Goal: Task Accomplishment & Management: Complete application form

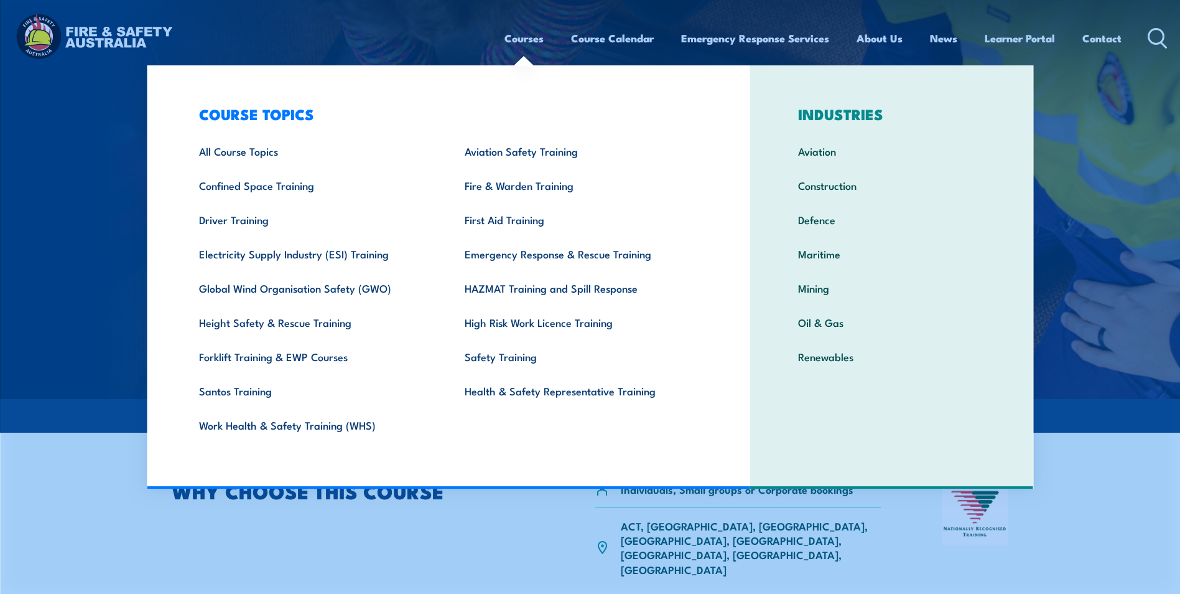
click at [529, 43] on link "Courses" at bounding box center [524, 38] width 39 height 33
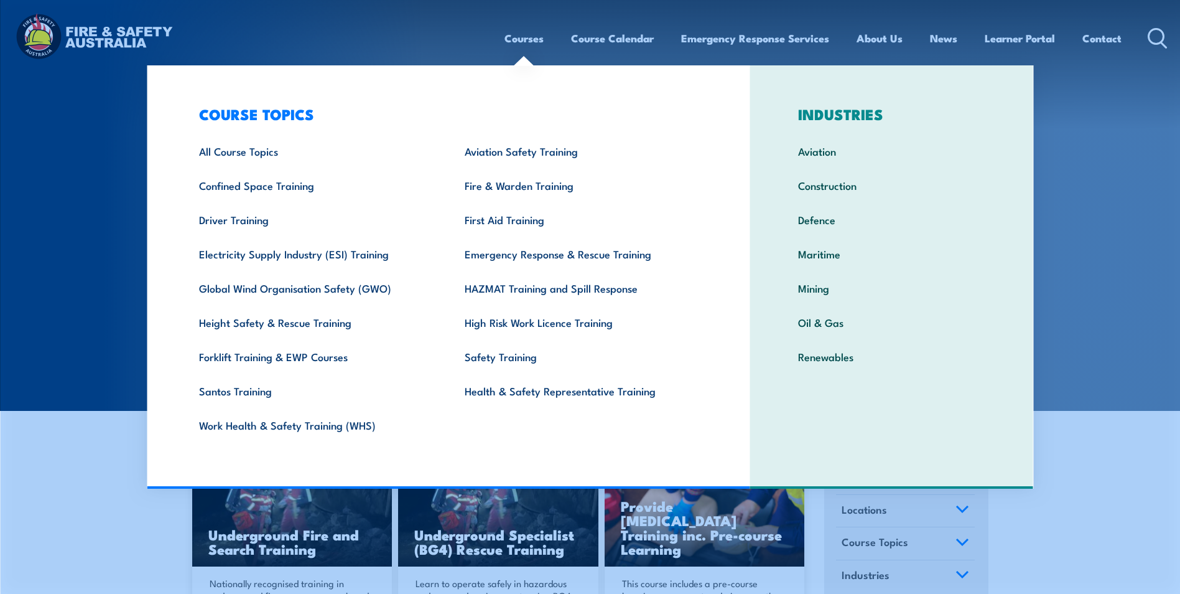
click at [449, 18] on div "Courses Course Calendar Emergency Response Services Services Overview Emergency…" at bounding box center [589, 38] width 1155 height 54
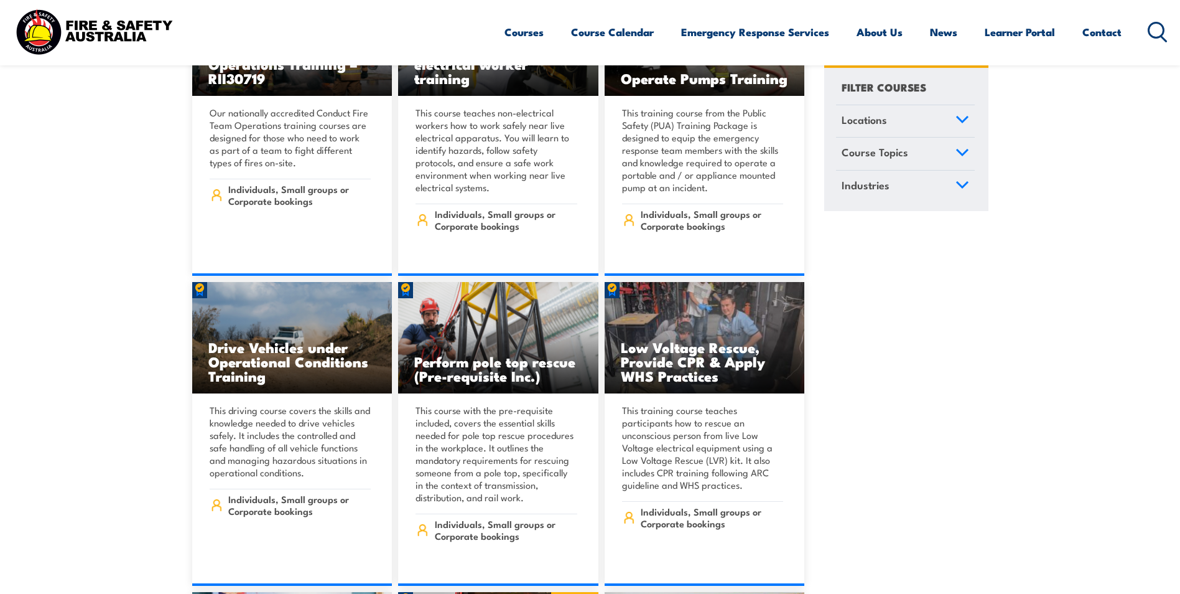
scroll to position [2116, 0]
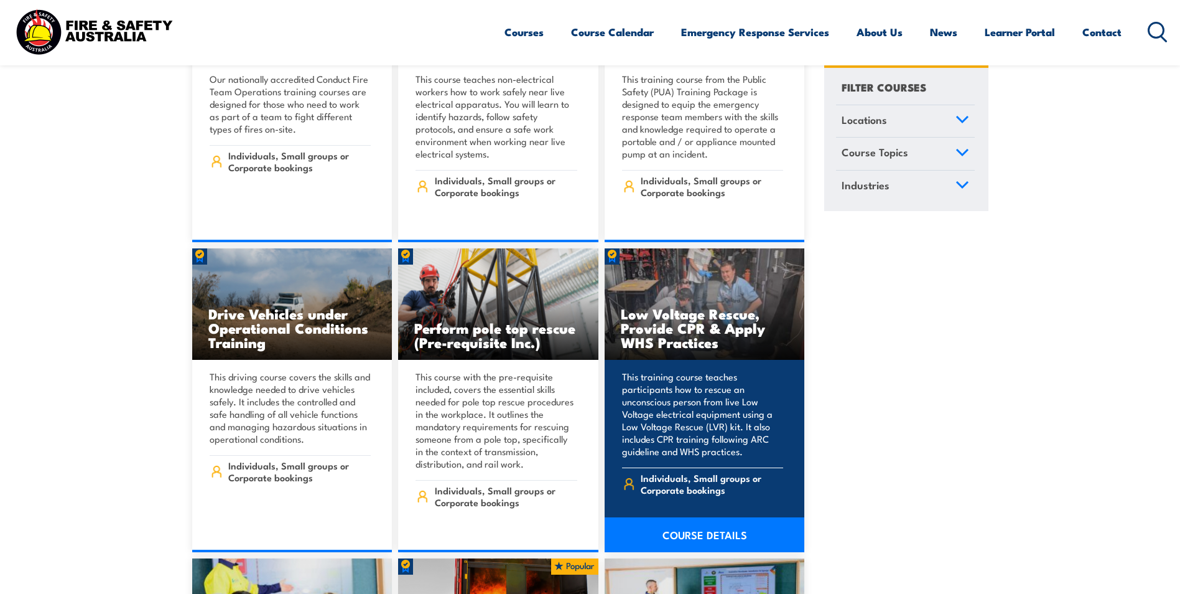
click at [691, 518] on link "COURSE DETAILS" at bounding box center [705, 534] width 200 height 35
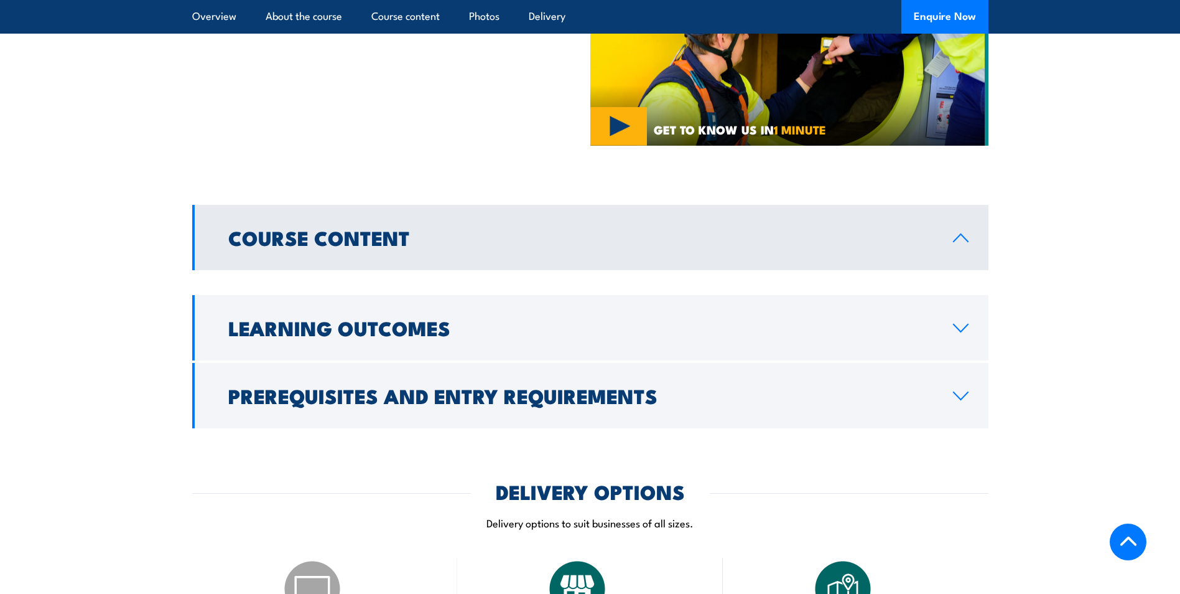
scroll to position [716, 0]
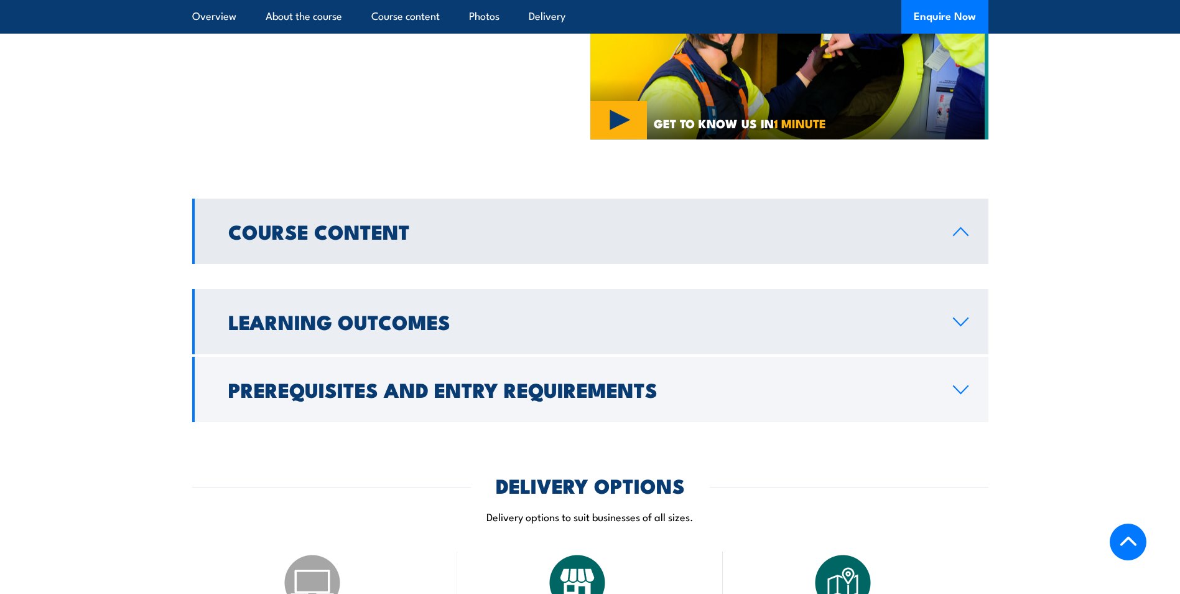
click at [958, 317] on icon at bounding box center [961, 322] width 17 height 10
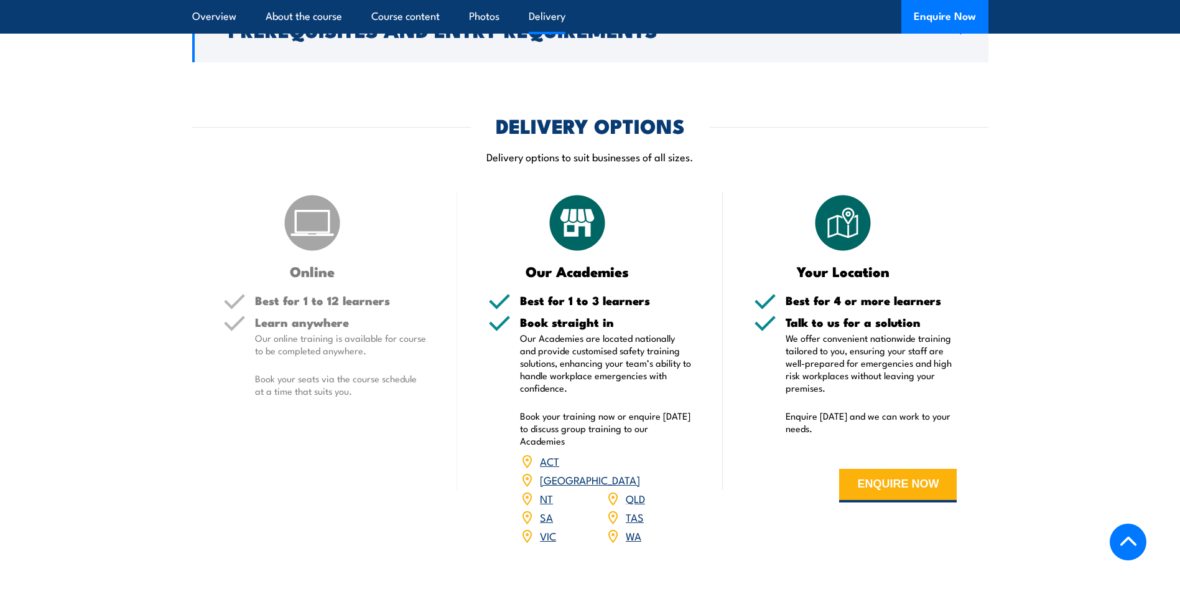
scroll to position [1079, 0]
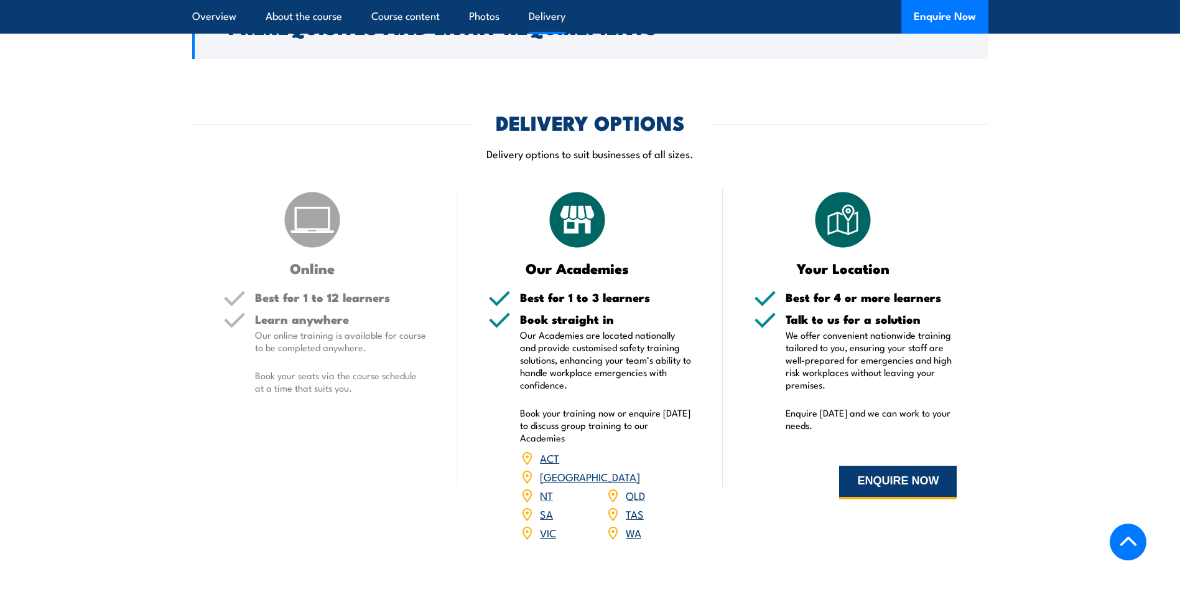
click at [902, 469] on button "ENQUIRE NOW" at bounding box center [898, 482] width 118 height 34
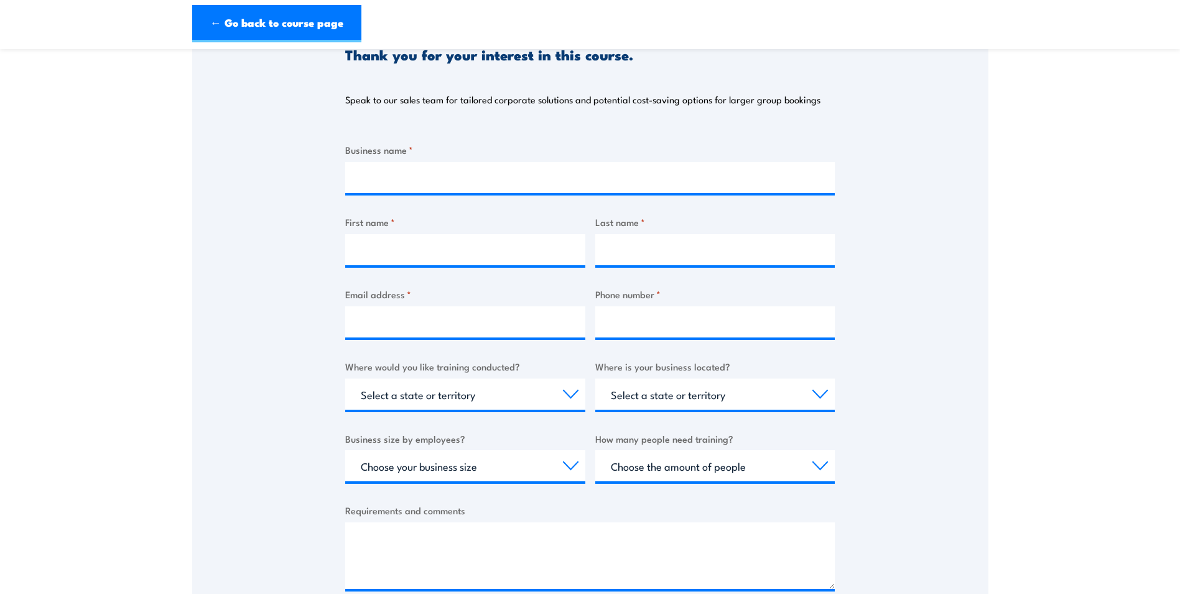
scroll to position [178, 0]
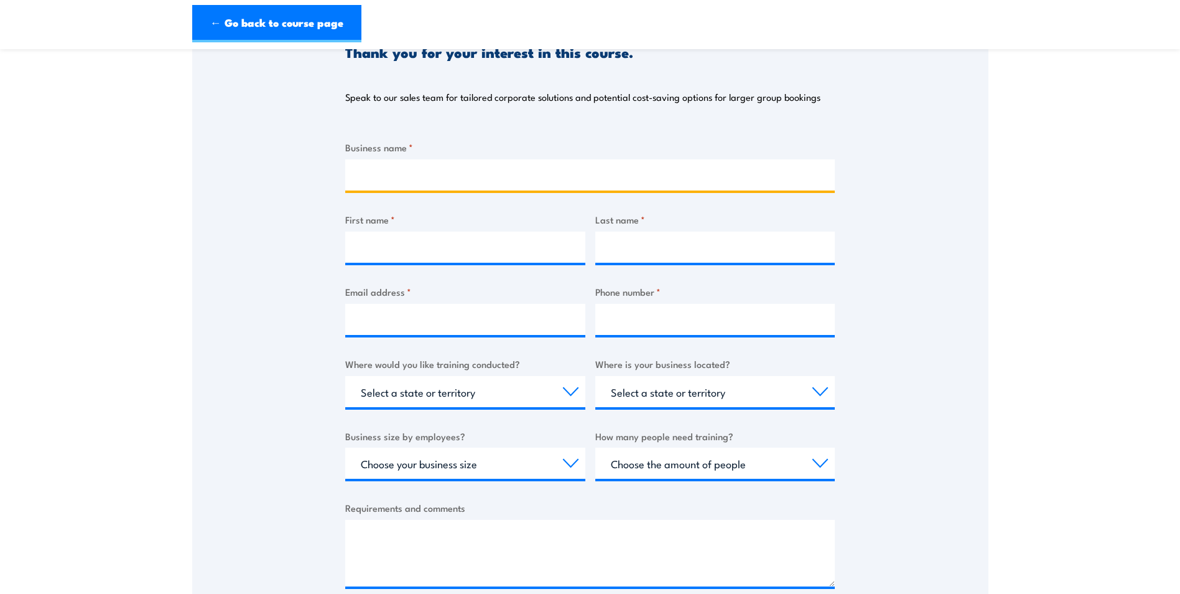
click at [435, 174] on input "Business name *" at bounding box center [590, 174] width 490 height 31
type input "SC Active Electrical"
type input "Ben"
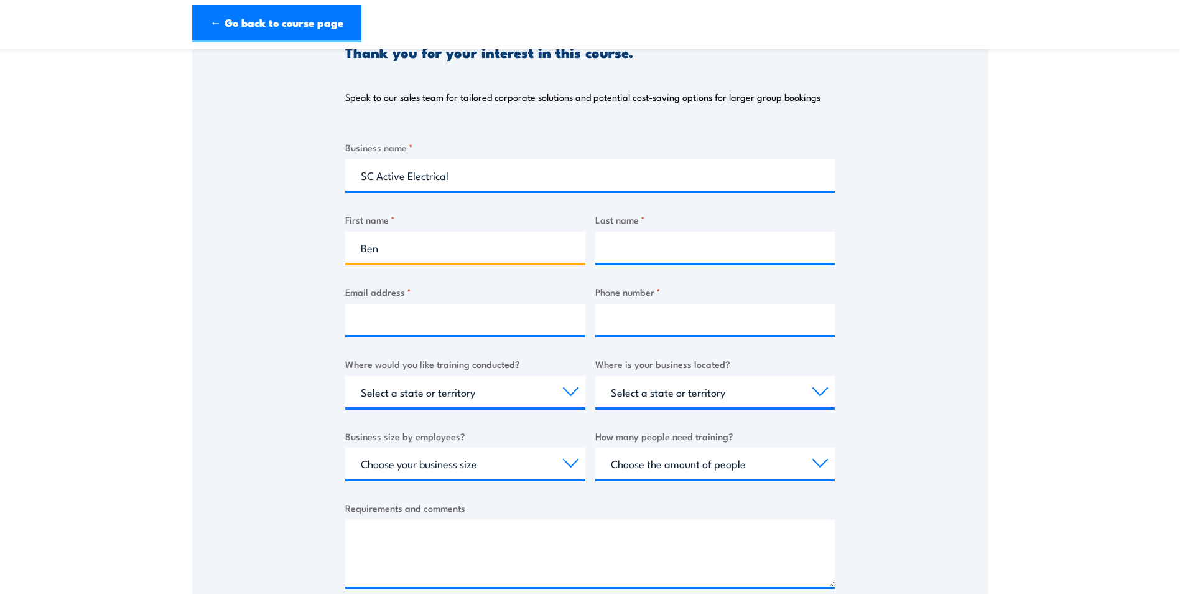
type input "Smith"
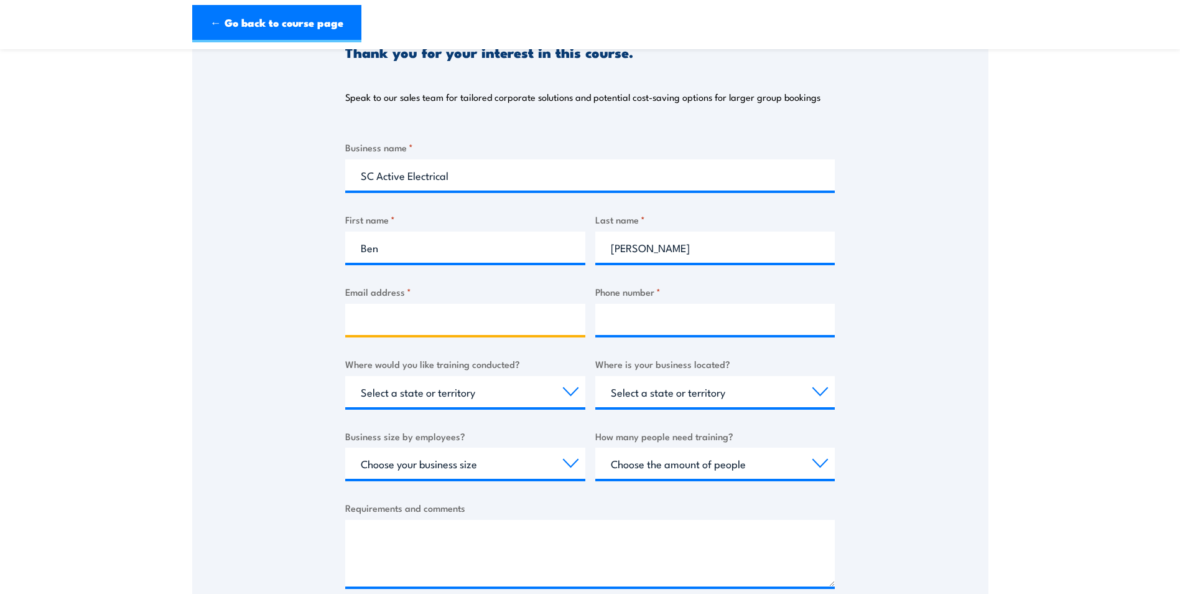
type input "ben@activeelectrical.net"
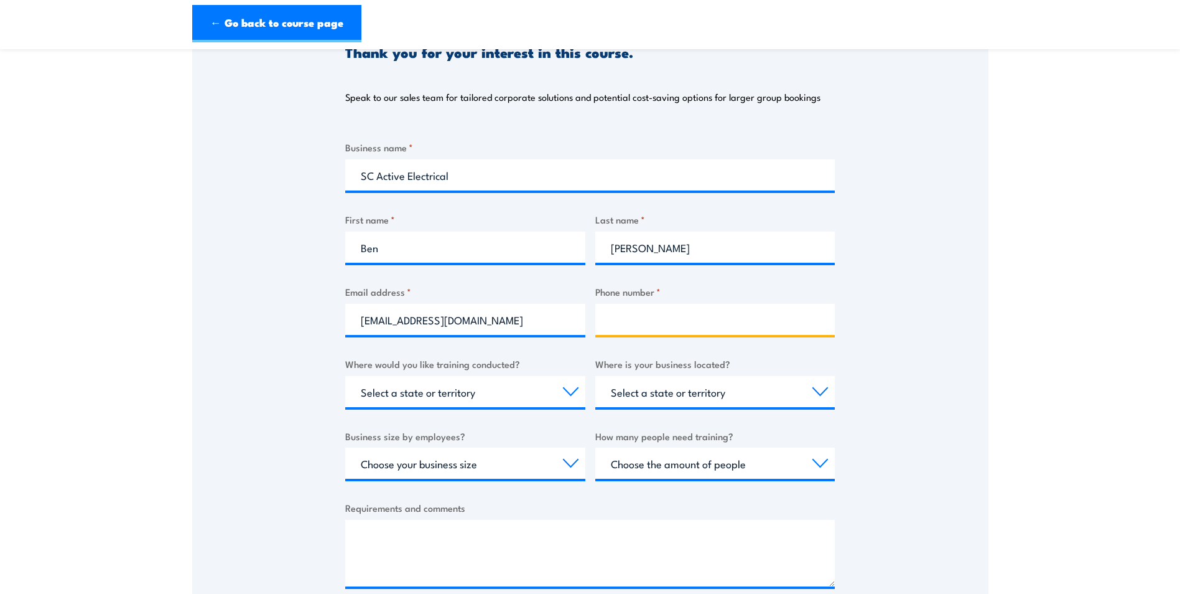
type input "0450151031"
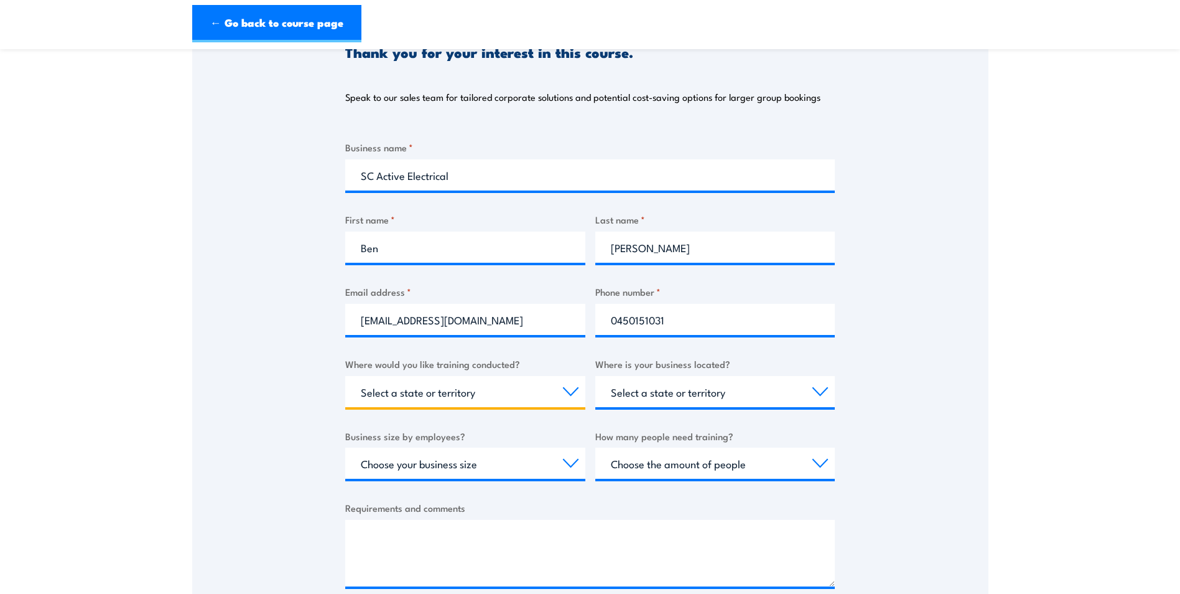
select select "VIC"
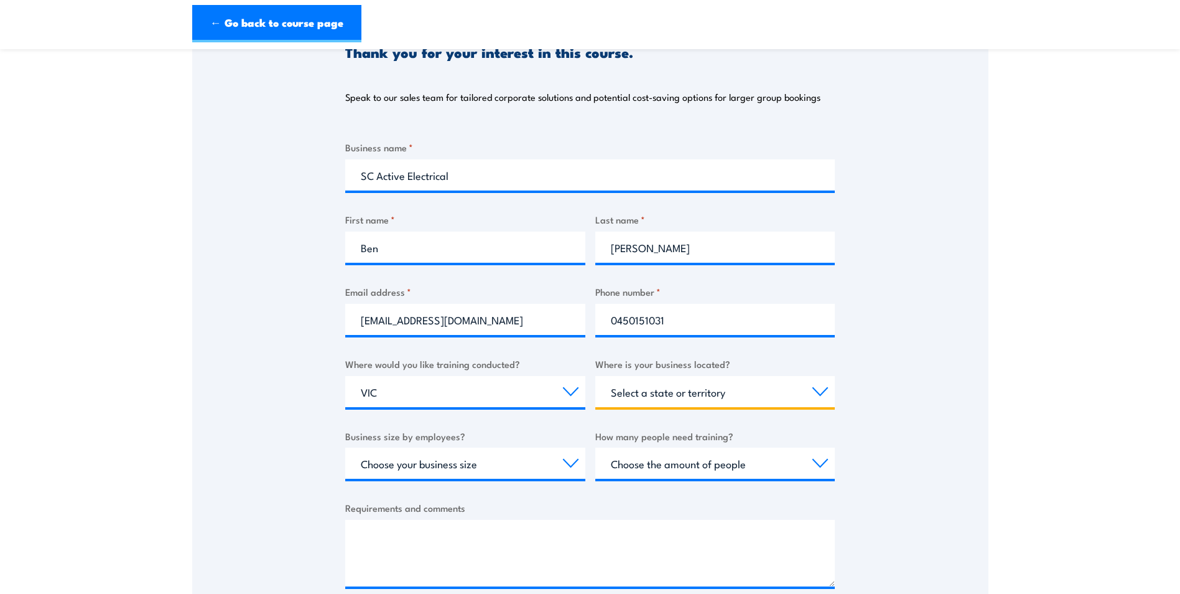
select select "VIC"
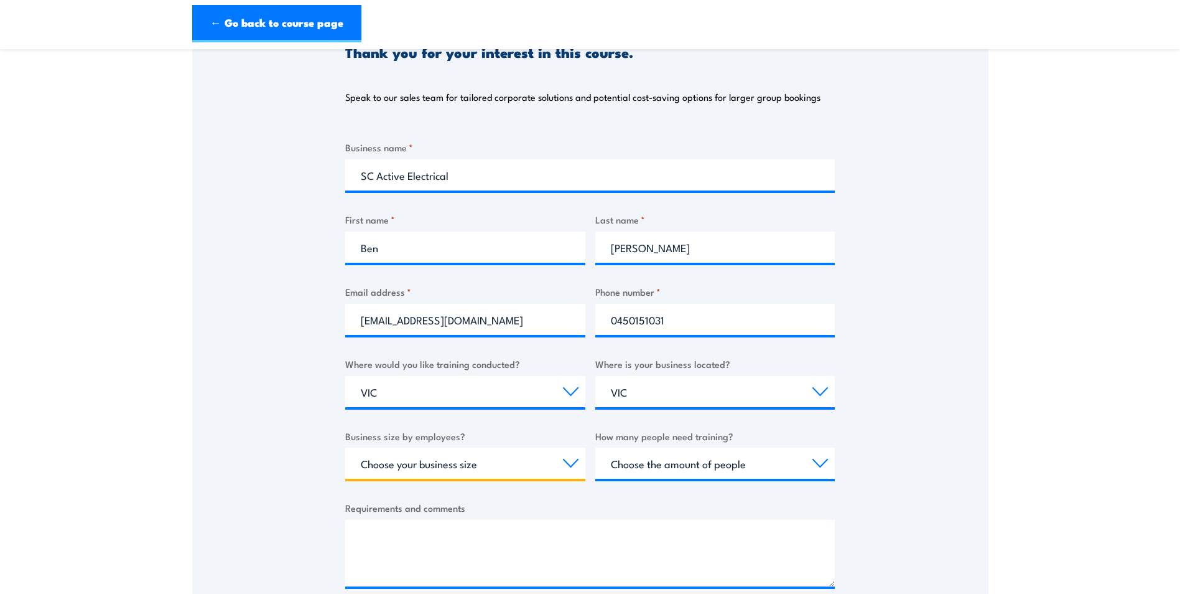
click at [568, 462] on select "Choose your business size 1 to 19 20 to 199 200+" at bounding box center [465, 462] width 240 height 31
select select "1 to 19"
click at [345, 447] on select "Choose your business size 1 to 19 20 to 199 200+" at bounding box center [465, 462] width 240 height 31
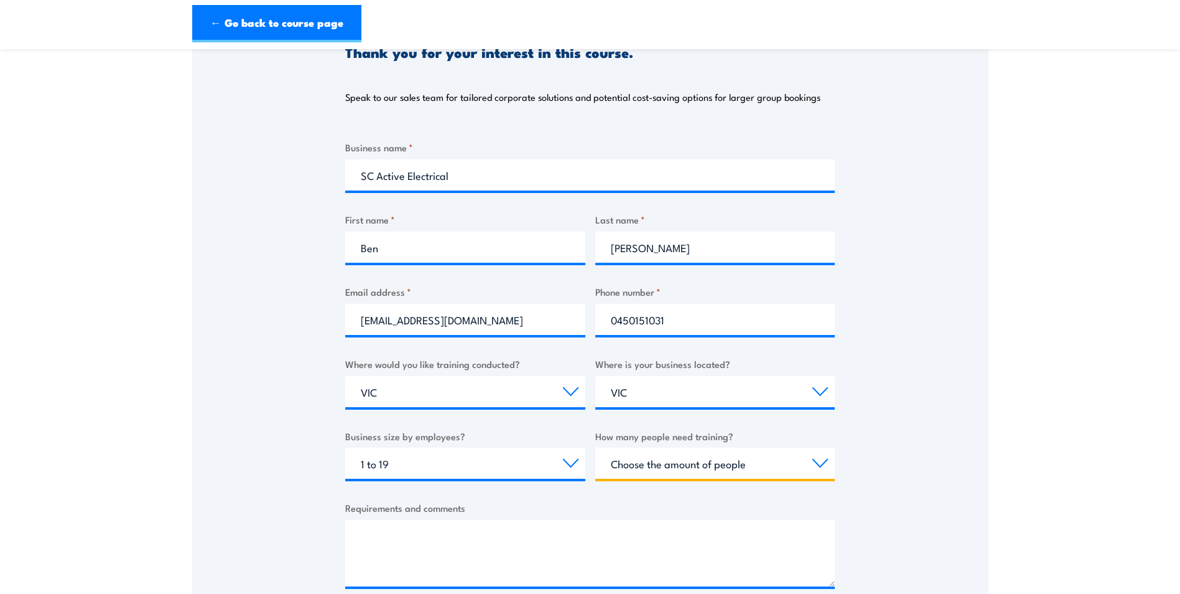
click at [819, 465] on select "Choose the amount of people 1 to 4 5 to 19 20+" at bounding box center [715, 462] width 240 height 31
select select "5 to 19"
click at [595, 447] on select "Choose the amount of people 1 to 4 5 to 19 20+" at bounding box center [715, 462] width 240 height 31
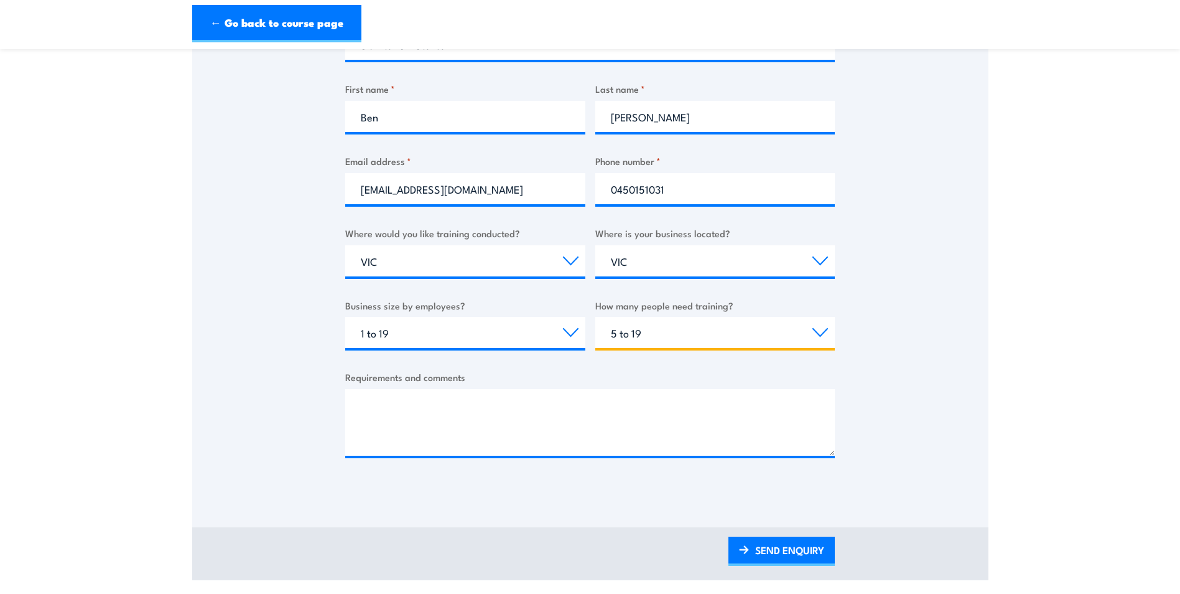
scroll to position [316, 0]
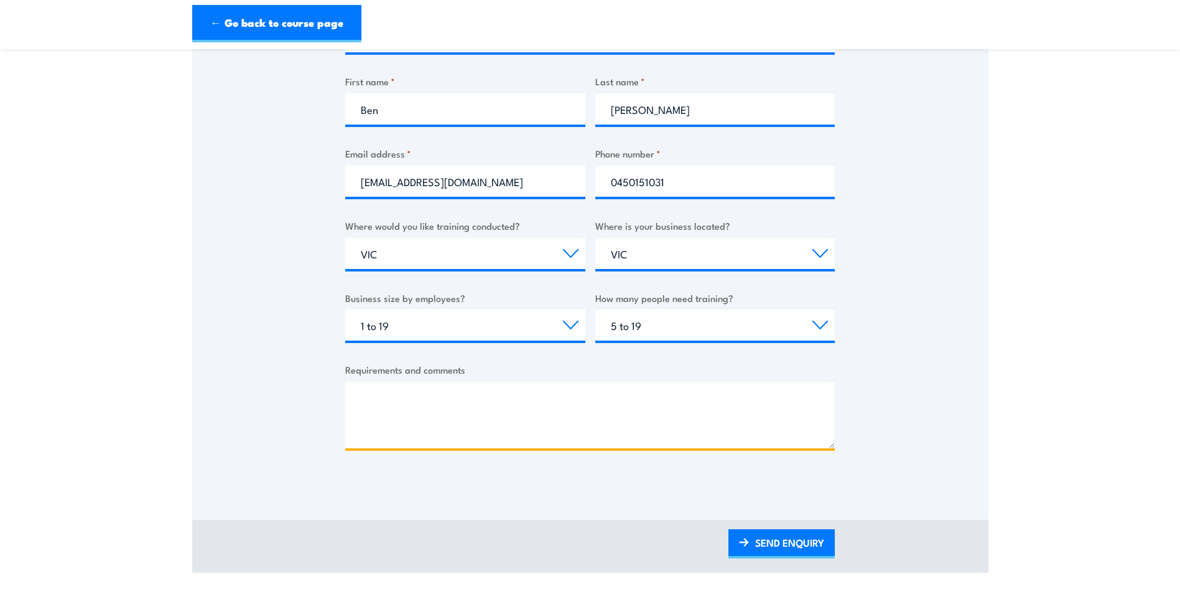
click at [556, 402] on textarea "Requirements and comments" at bounding box center [590, 414] width 490 height 67
type textarea "8 people"
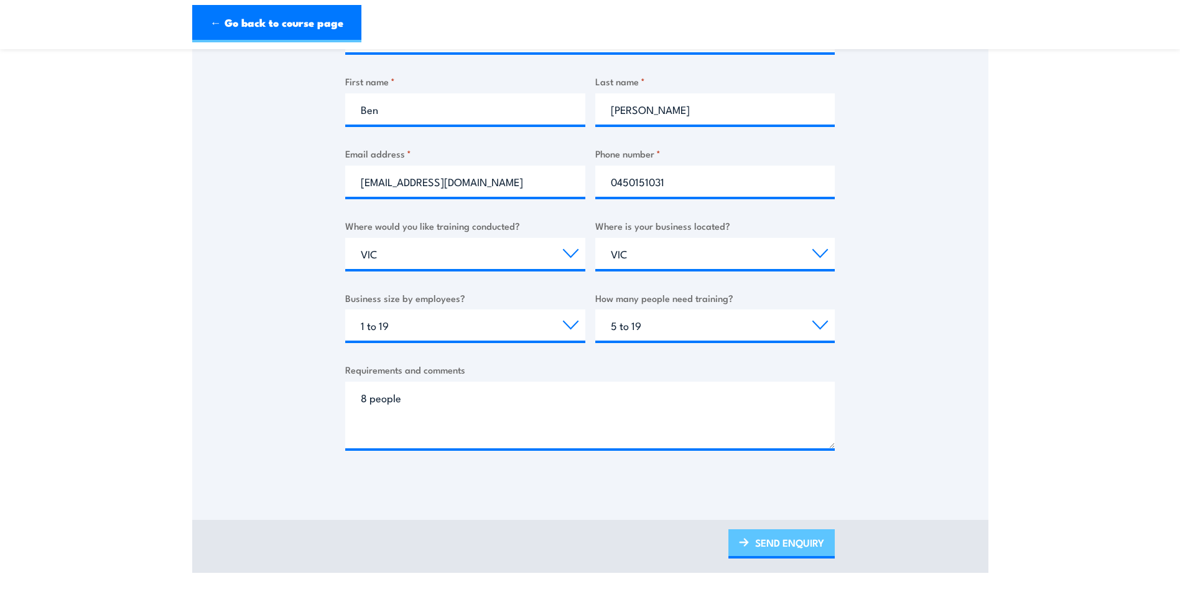
click at [788, 544] on link "SEND ENQUIRY" at bounding box center [782, 543] width 106 height 29
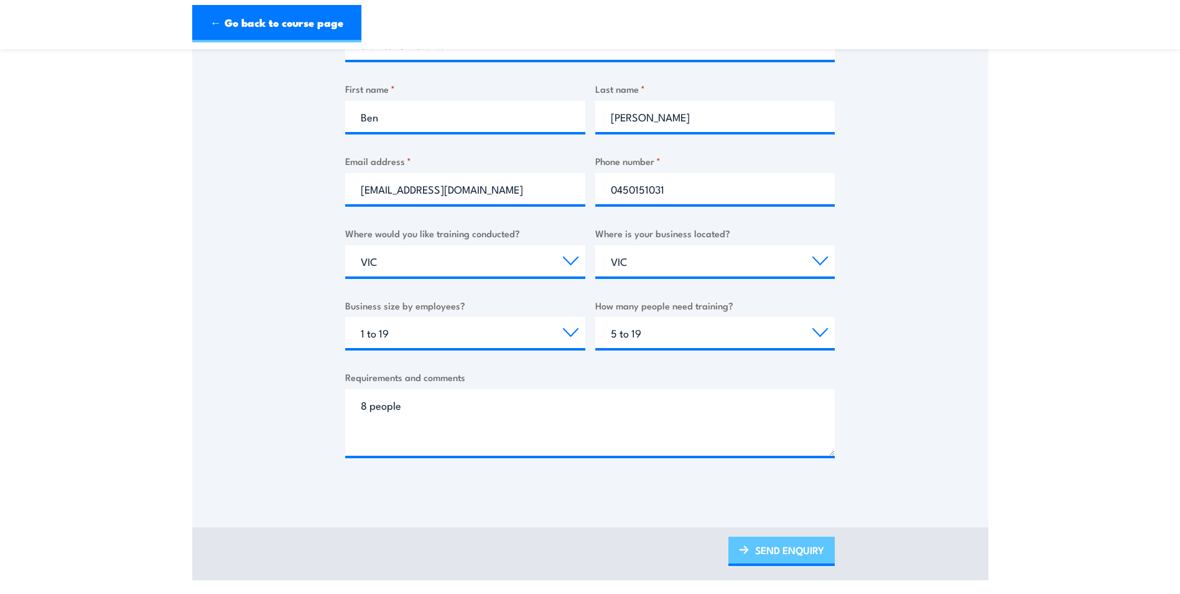
scroll to position [0, 0]
